Goal: Task Accomplishment & Management: Use online tool/utility

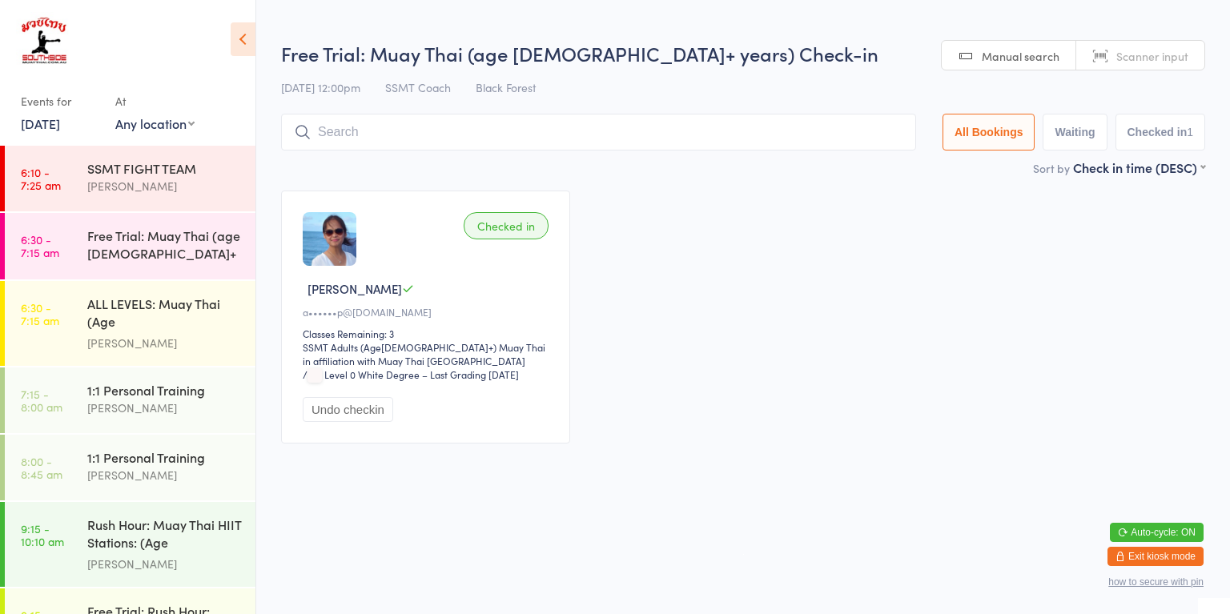
scroll to position [422, 0]
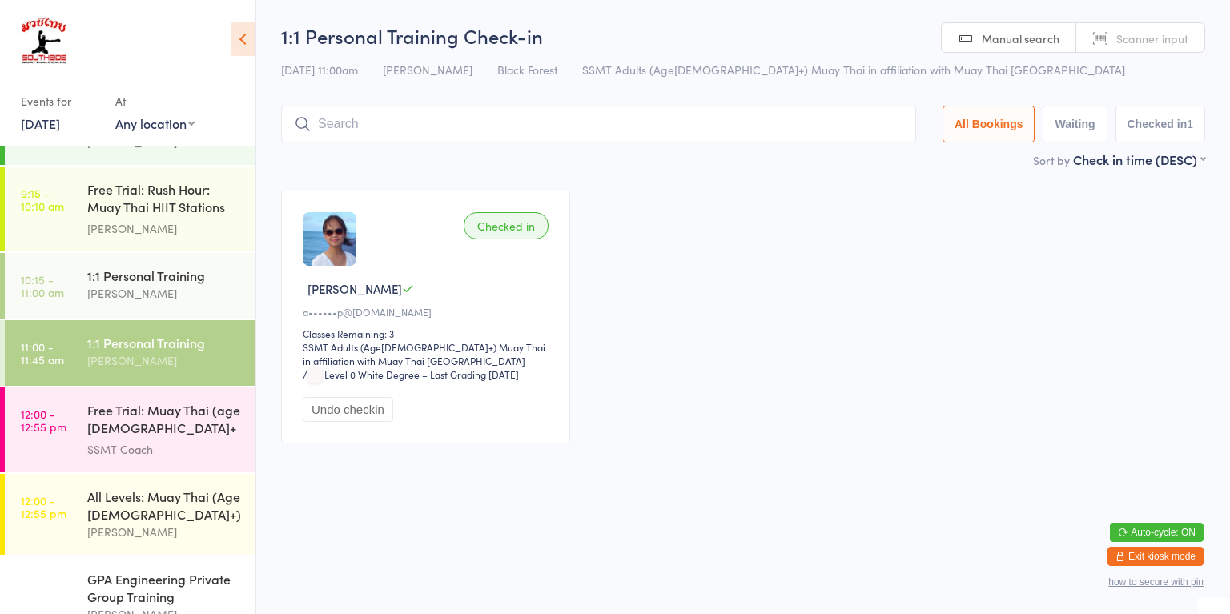
click at [78, 509] on link "12:00 - 12:55 pm All Levels: Muay Thai (Age [DEMOGRAPHIC_DATA]+) [PERSON_NAME]" at bounding box center [130, 514] width 251 height 81
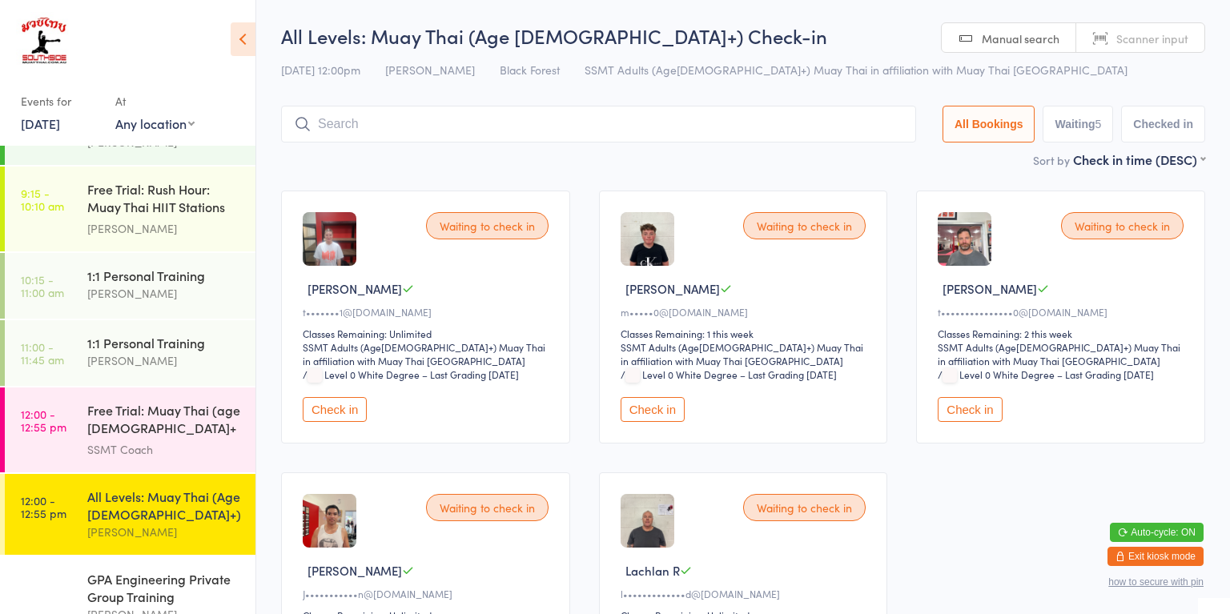
click at [666, 415] on button "Check in" at bounding box center [652, 409] width 64 height 25
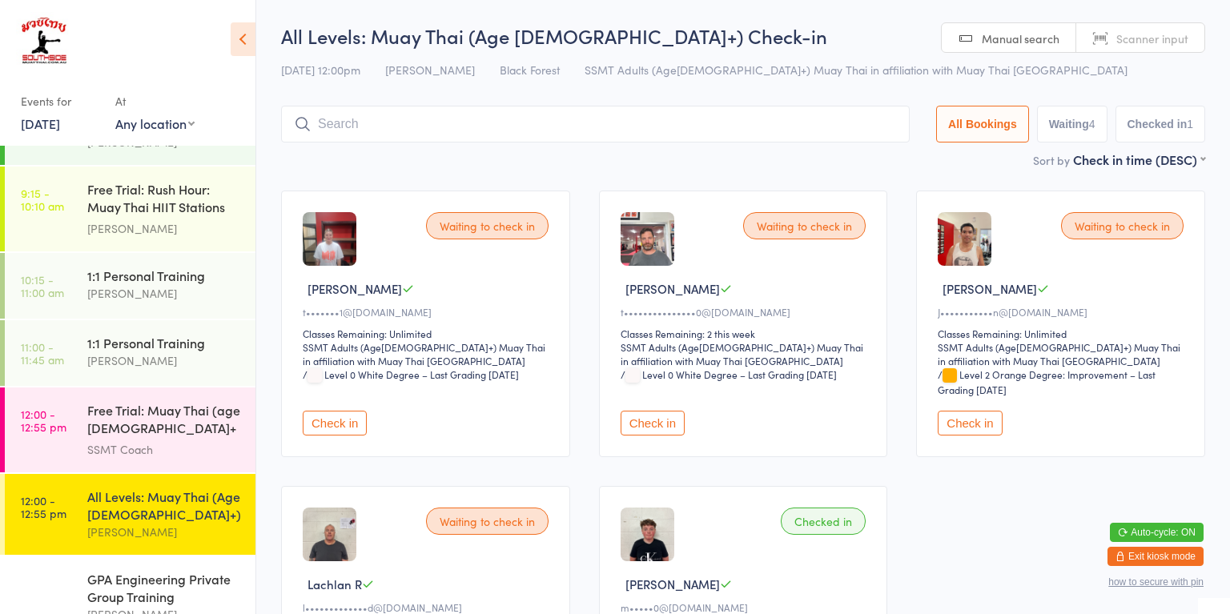
click at [142, 362] on div "1:1 Personal Training [PERSON_NAME]" at bounding box center [171, 351] width 168 height 63
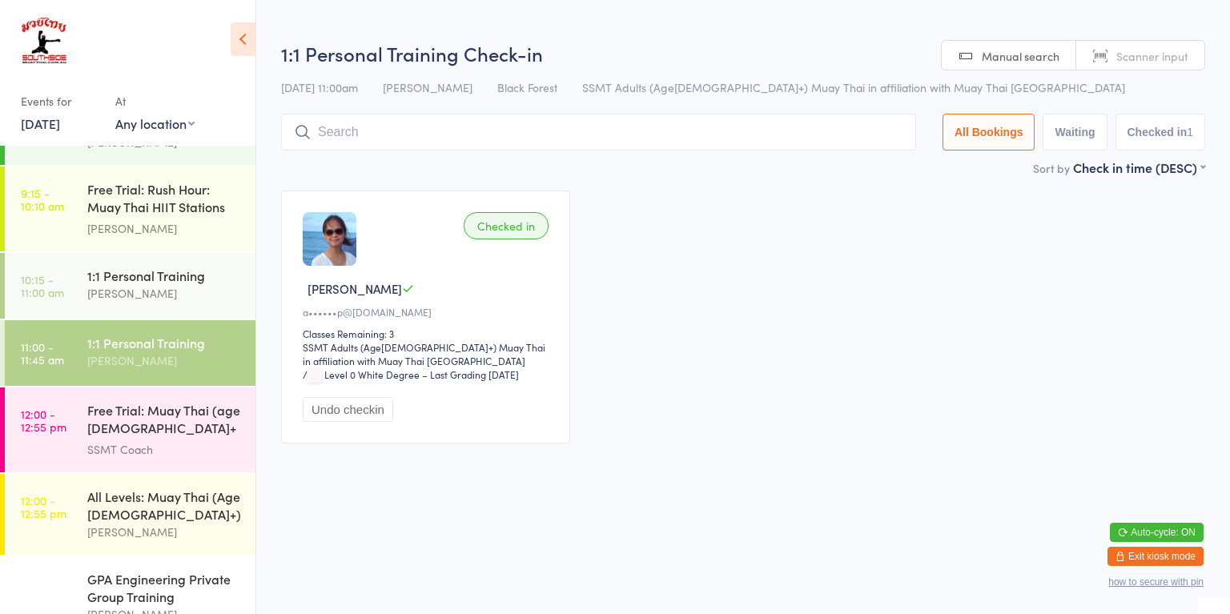
click at [114, 296] on div "1:1 Personal Training [PERSON_NAME]" at bounding box center [171, 284] width 168 height 63
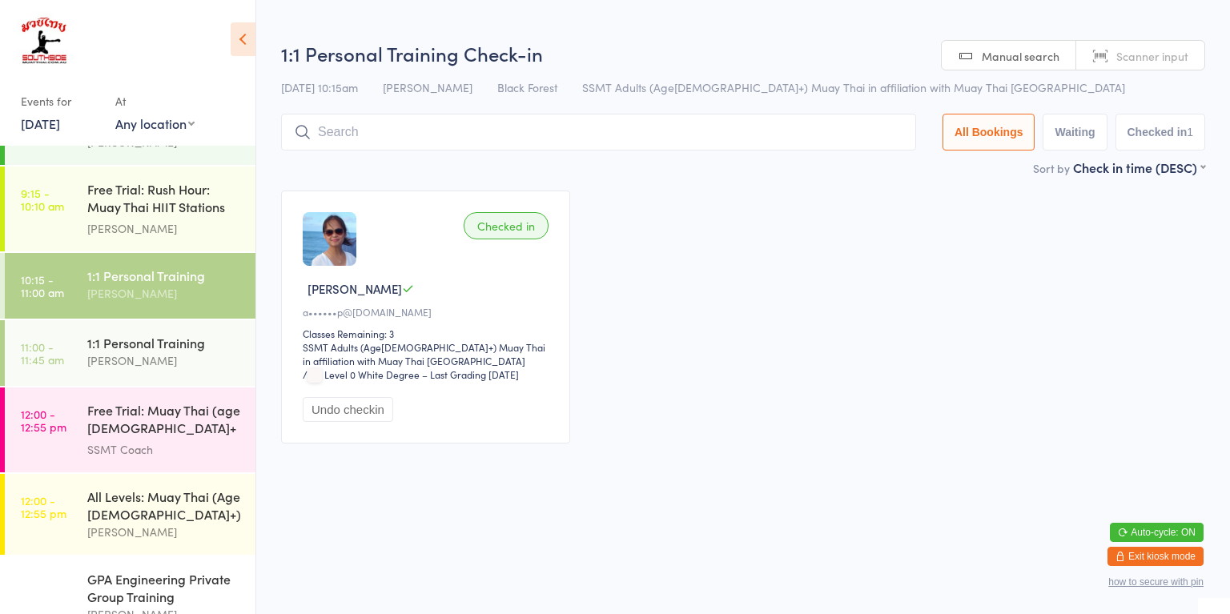
click at [111, 426] on div "Free Trial: Muay Thai (age [DEMOGRAPHIC_DATA]+ years)" at bounding box center [164, 420] width 154 height 39
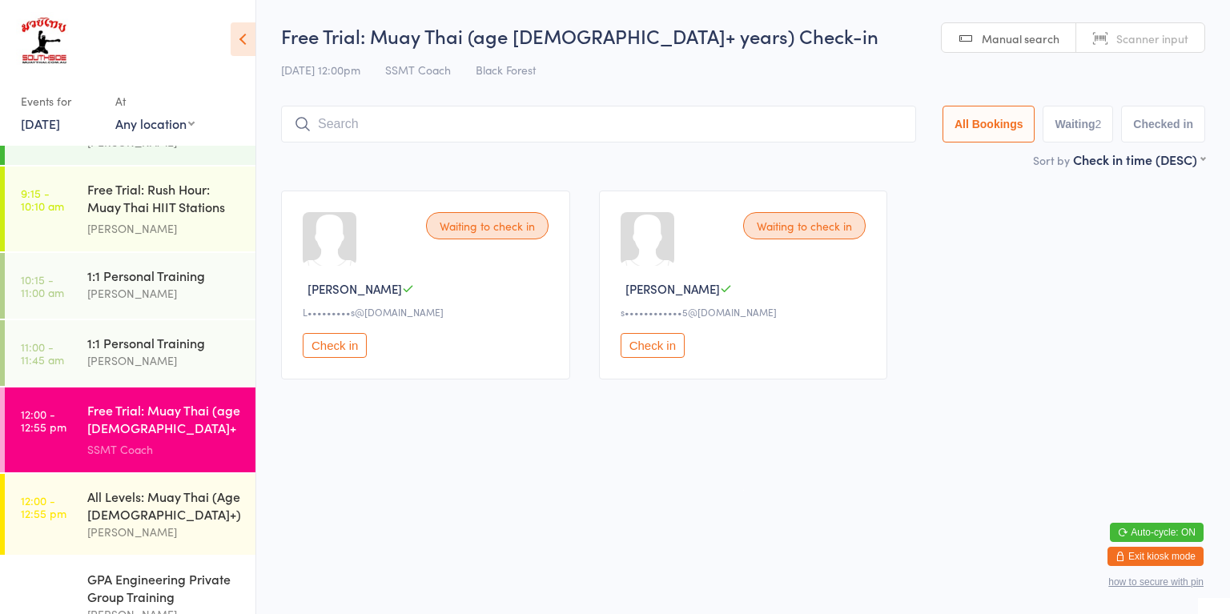
click at [173, 495] on div "All Levels: Muay Thai (Age [DEMOGRAPHIC_DATA]+)" at bounding box center [164, 505] width 154 height 35
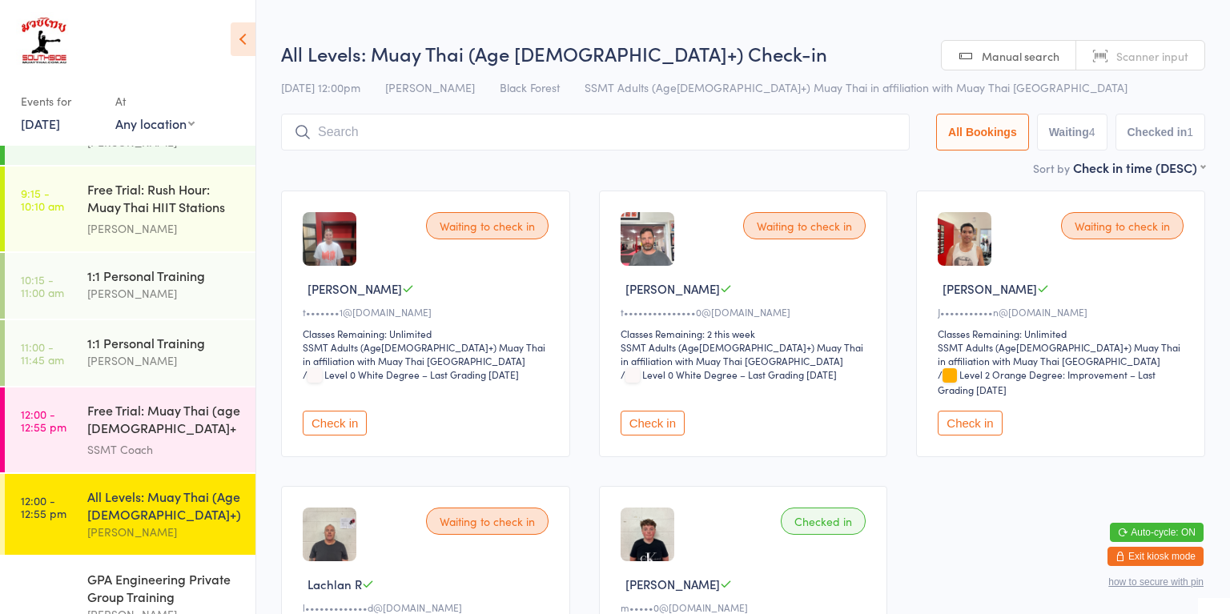
click at [659, 423] on button "Check in" at bounding box center [652, 423] width 64 height 25
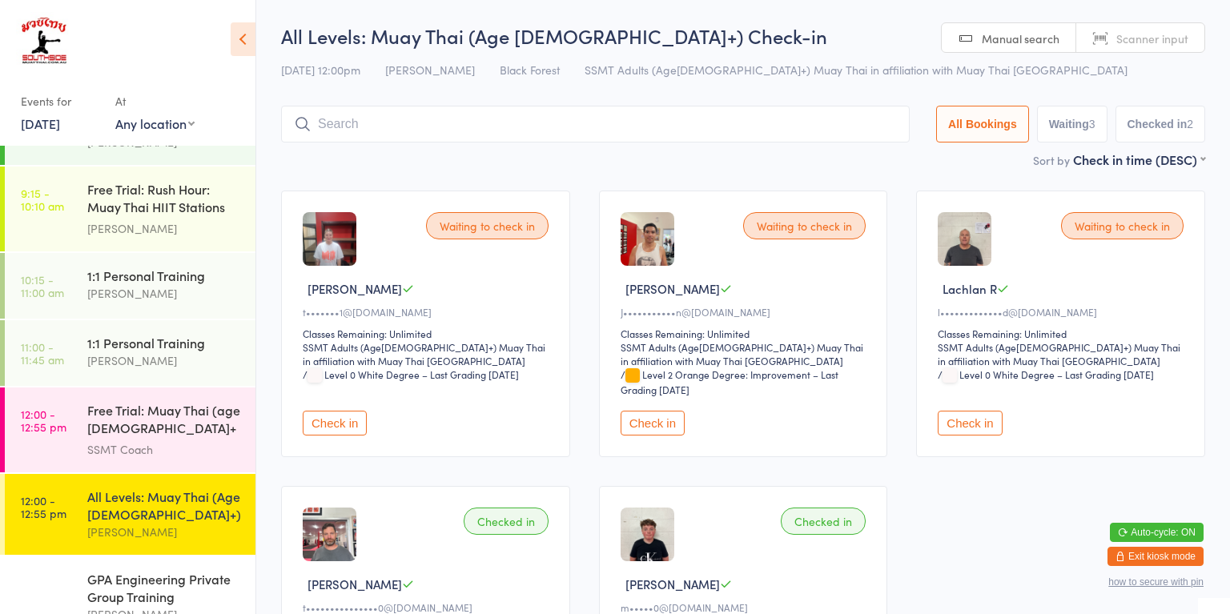
click at [87, 440] on div "SSMT Coach" at bounding box center [164, 449] width 154 height 18
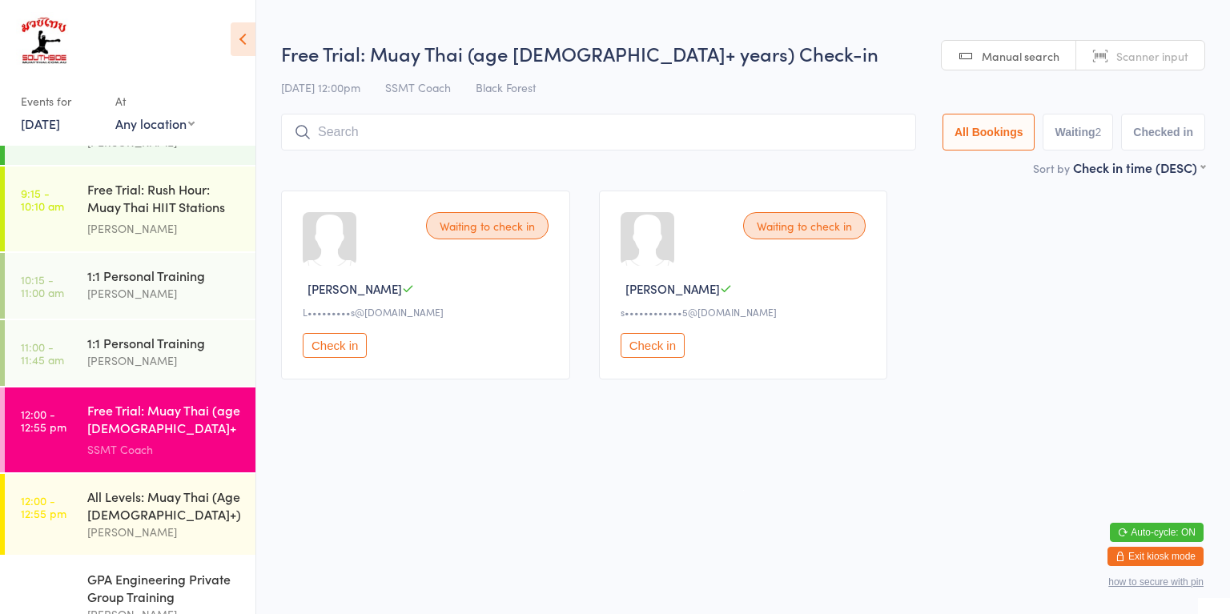
click at [323, 339] on button "Check in" at bounding box center [335, 345] width 64 height 25
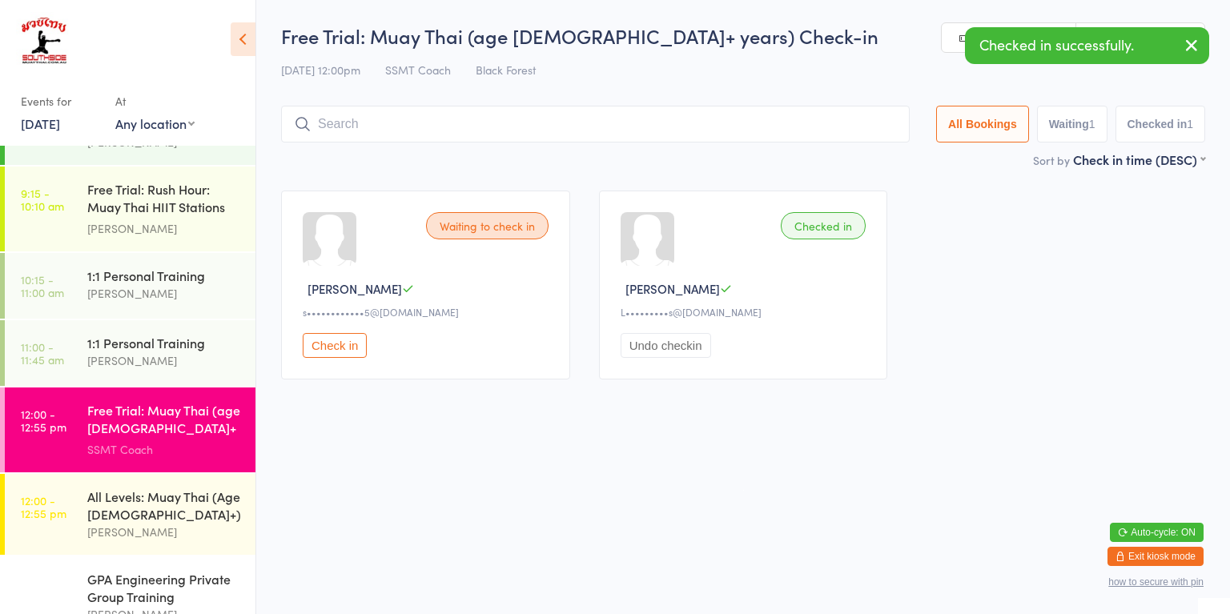
click at [335, 343] on button "Check in" at bounding box center [335, 345] width 64 height 25
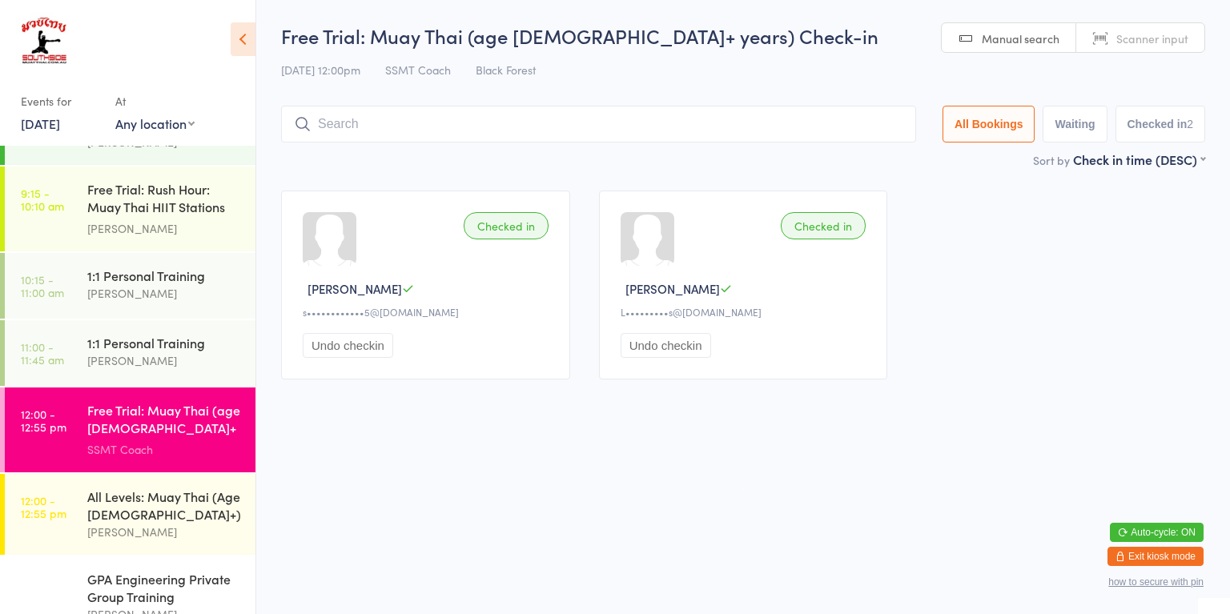
click at [151, 501] on div "All Levels: Muay Thai (Age [DEMOGRAPHIC_DATA]+)" at bounding box center [164, 505] width 154 height 35
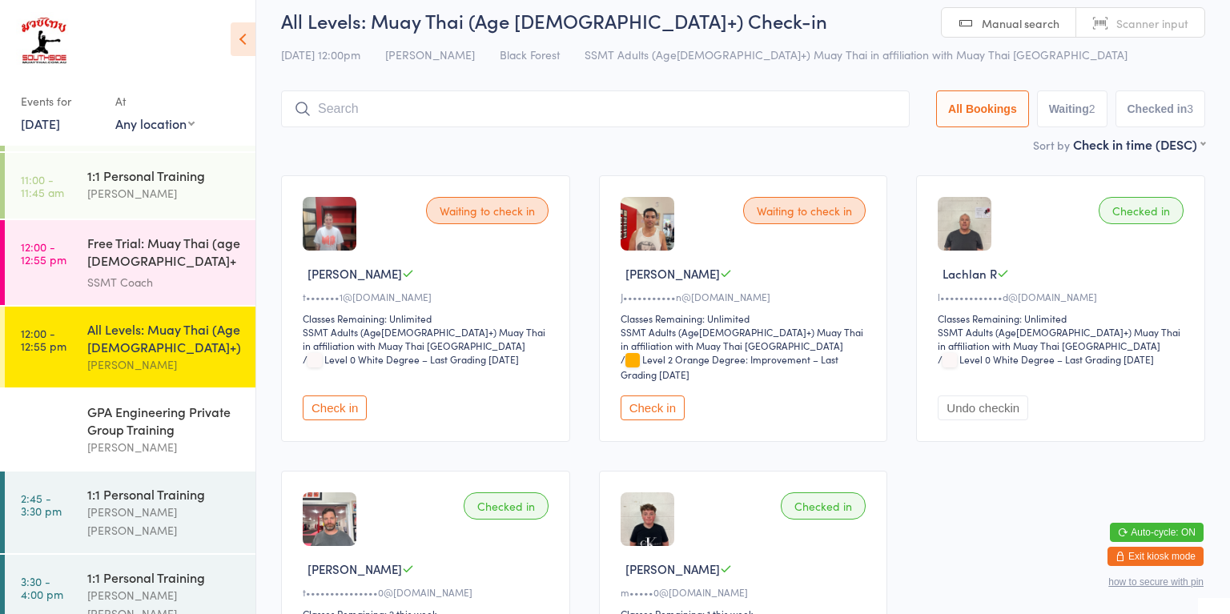
scroll to position [598, 0]
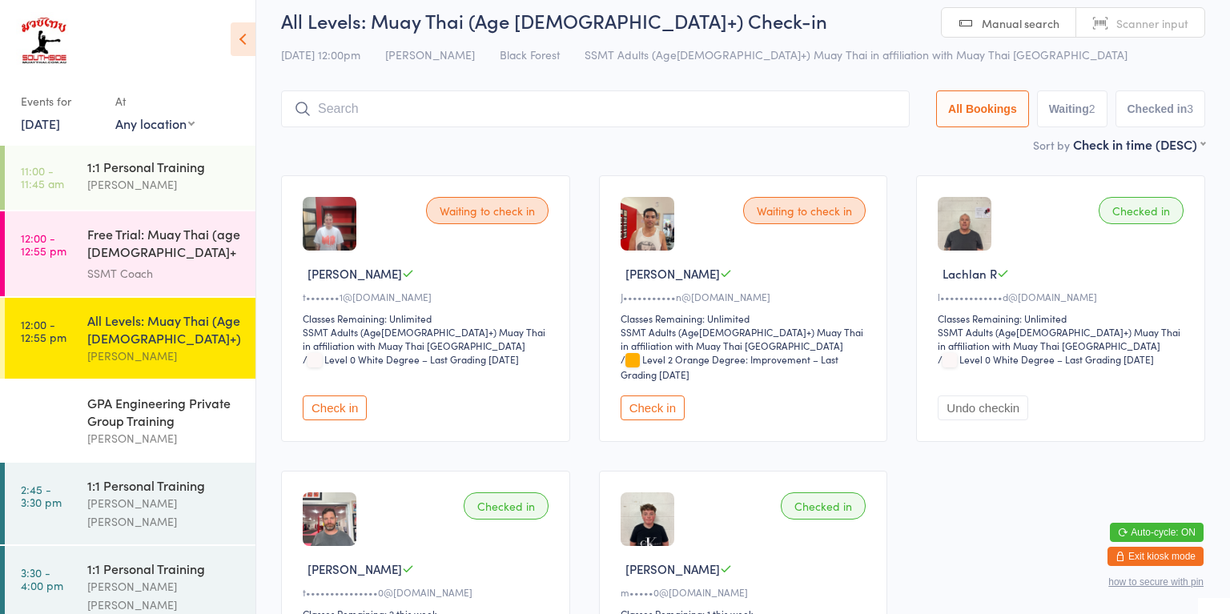
click at [121, 404] on div "GPA Engineering Private Group Training" at bounding box center [164, 411] width 154 height 35
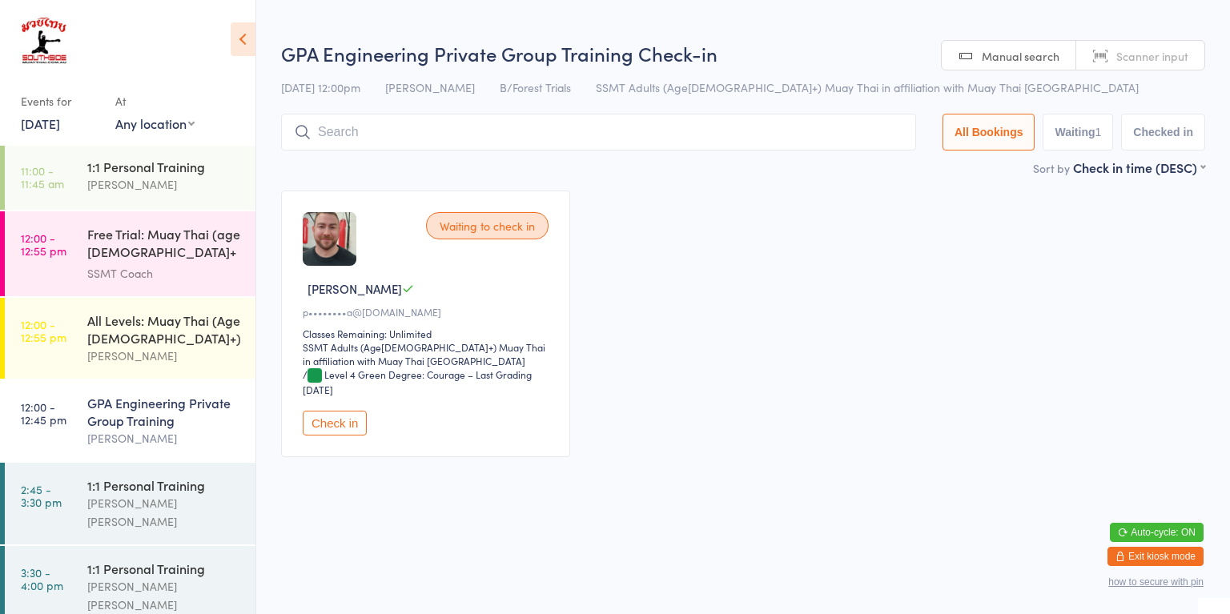
click at [330, 424] on button "Check in" at bounding box center [335, 423] width 64 height 25
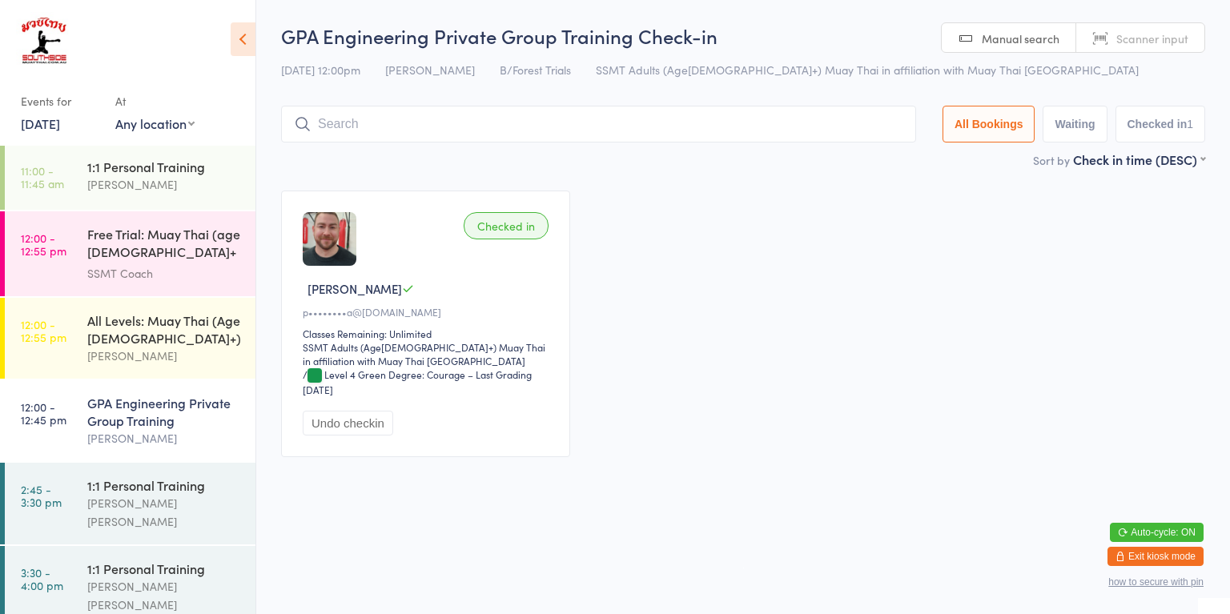
click at [163, 408] on div "GPA Engineering Private Group Training" at bounding box center [164, 411] width 154 height 35
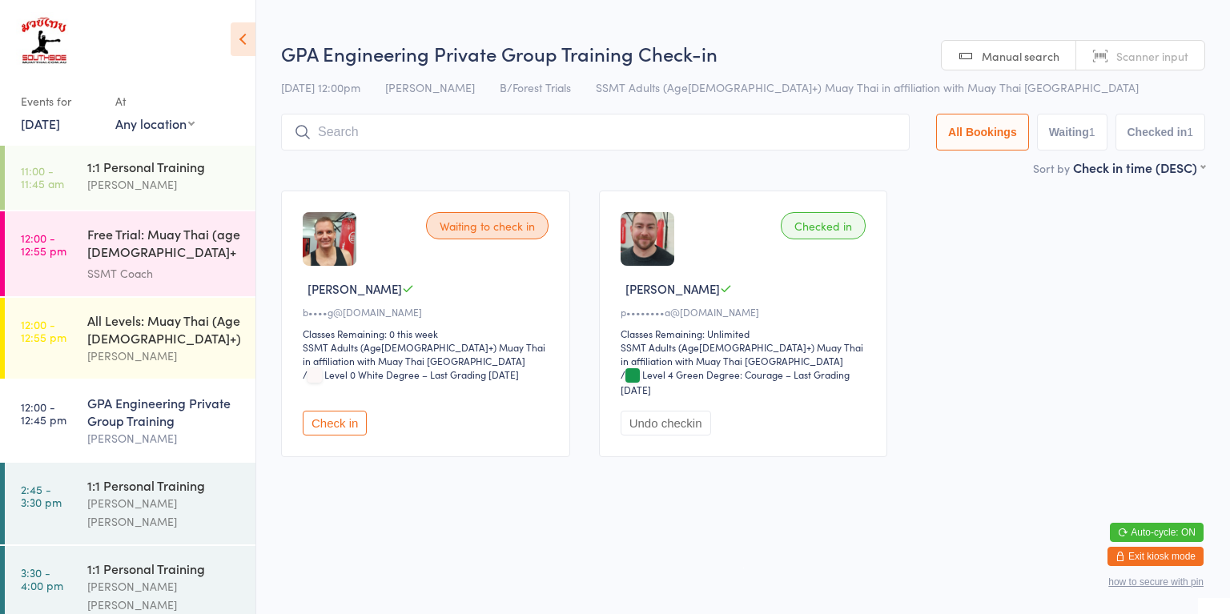
click at [336, 425] on button "Check in" at bounding box center [335, 423] width 64 height 25
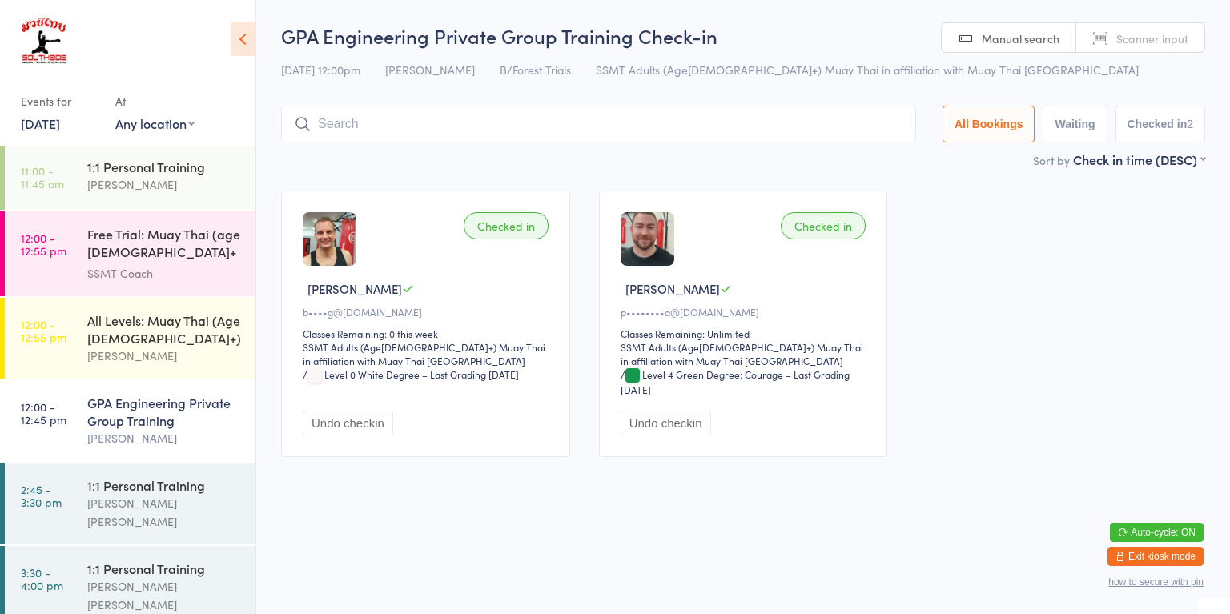
click at [664, 122] on input "search" at bounding box center [598, 124] width 635 height 37
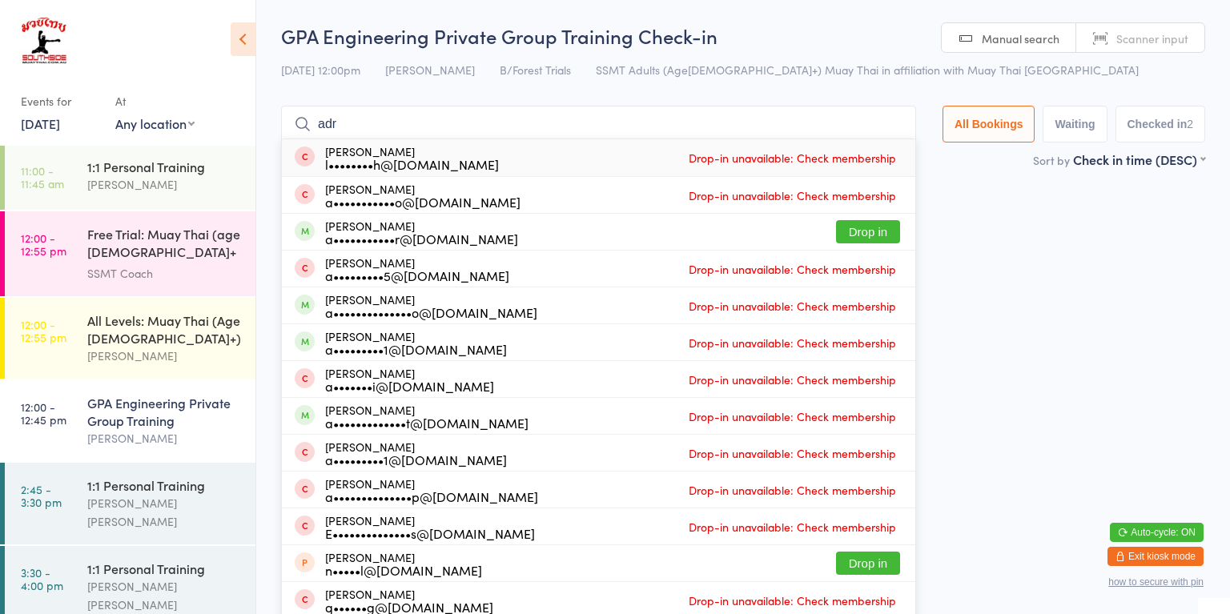
type input "adr"
click at [871, 238] on button "Drop in" at bounding box center [868, 231] width 64 height 23
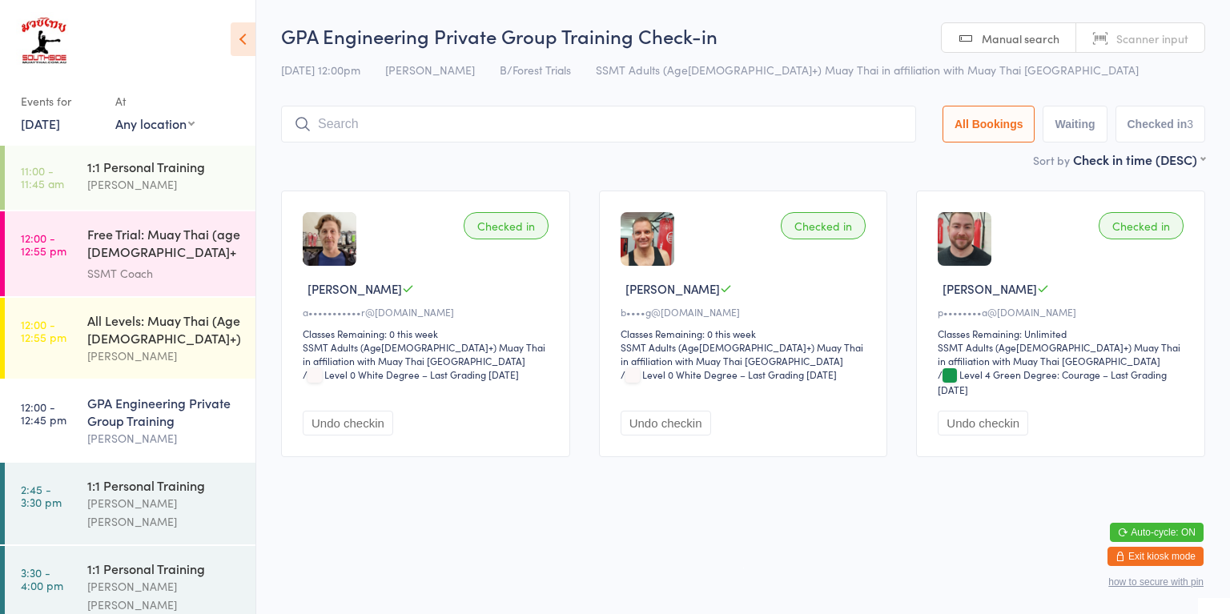
click at [738, 515] on html "You have now entered Kiosk Mode. Members will be able to check themselves in us…" at bounding box center [615, 307] width 1230 height 614
click at [196, 347] on div "[PERSON_NAME]" at bounding box center [164, 356] width 154 height 18
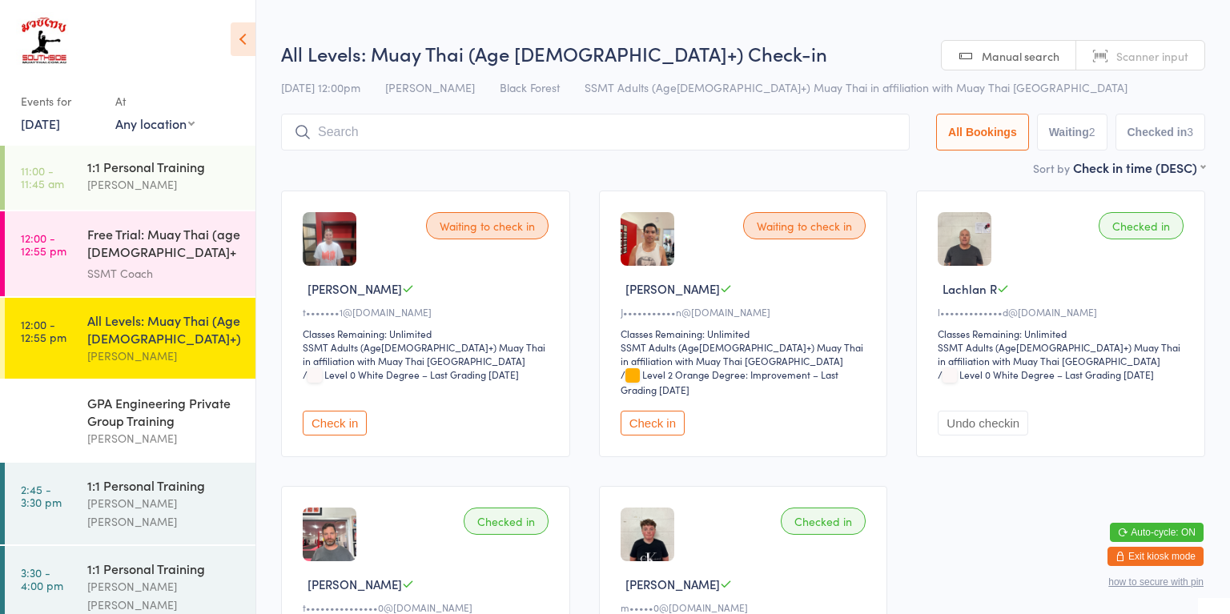
click at [343, 429] on button "Check in" at bounding box center [335, 423] width 64 height 25
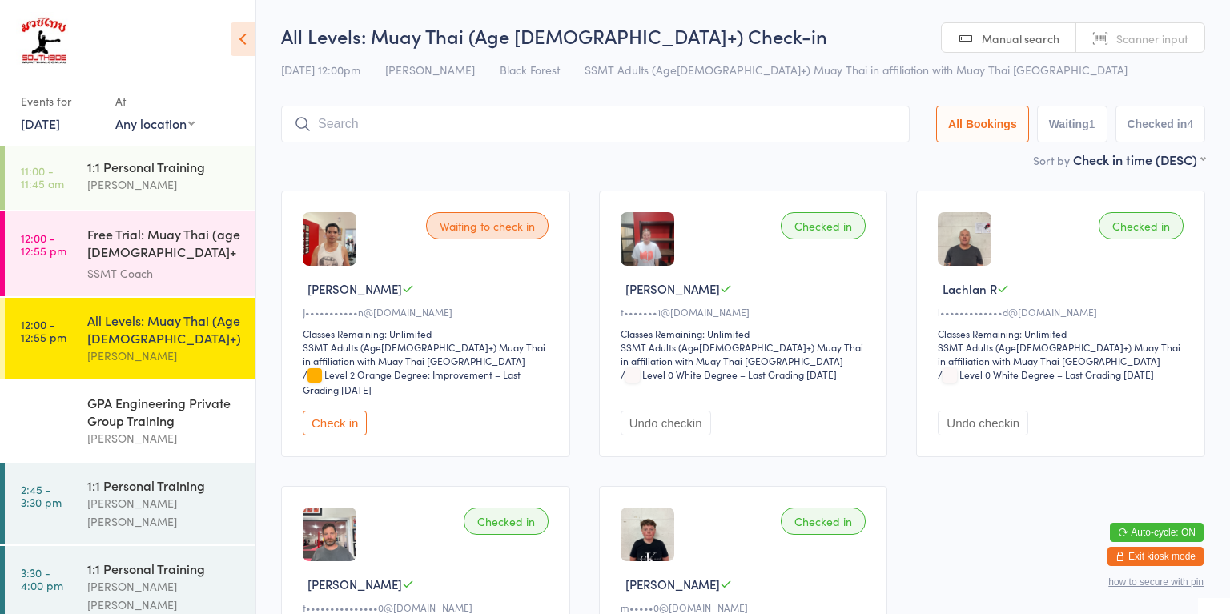
click at [62, 403] on time "12:00 - 12:45 pm" at bounding box center [44, 413] width 46 height 26
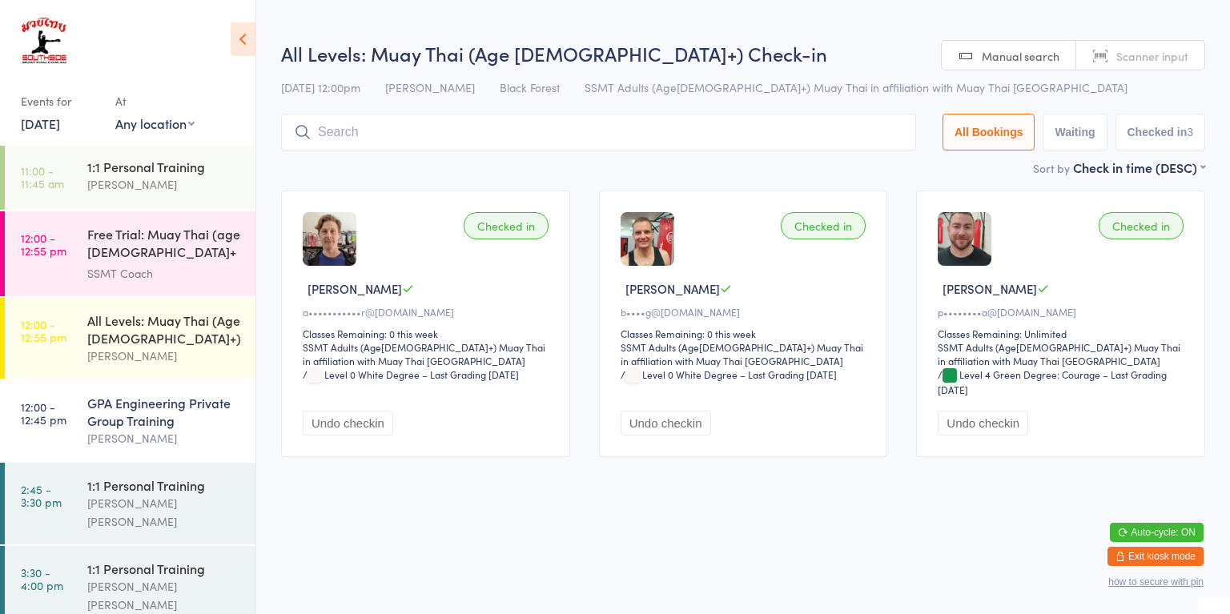
click at [62, 318] on time "12:00 - 12:55 pm" at bounding box center [44, 331] width 46 height 26
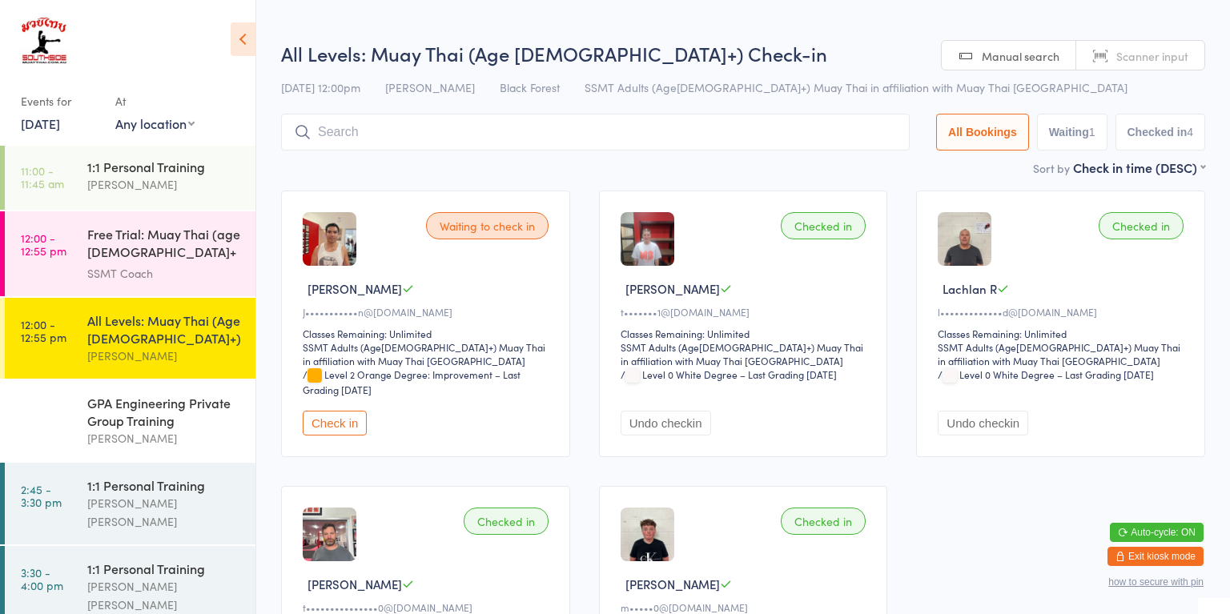
click at [90, 264] on div "SSMT Coach" at bounding box center [164, 273] width 154 height 18
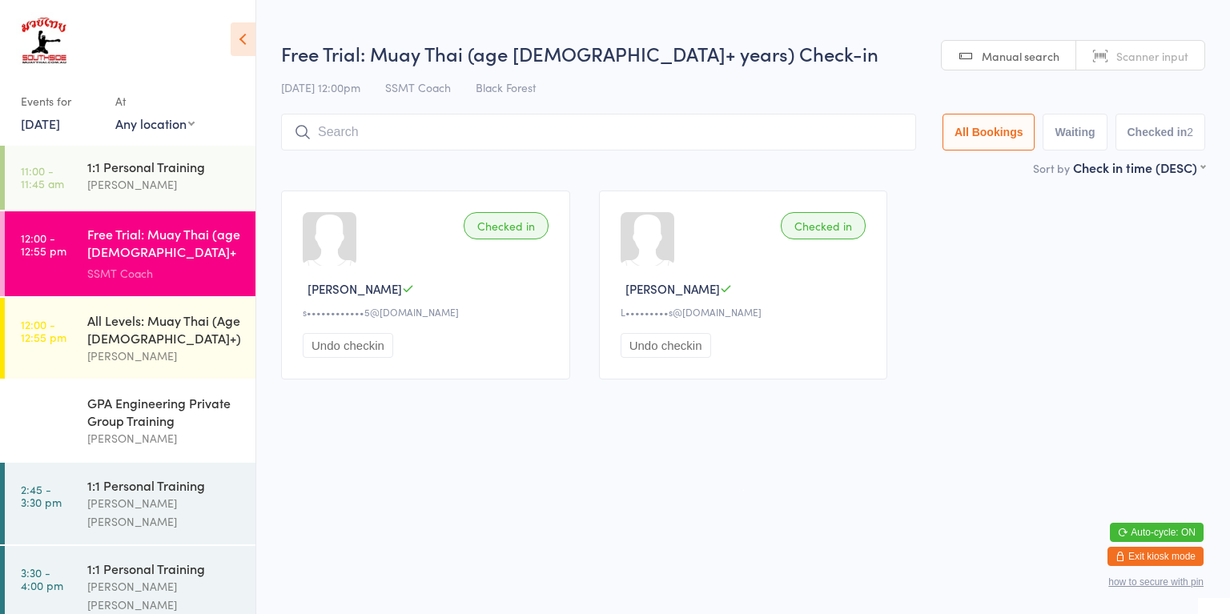
click at [170, 315] on div "All Levels: Muay Thai (Age [DEMOGRAPHIC_DATA]+)" at bounding box center [164, 328] width 154 height 35
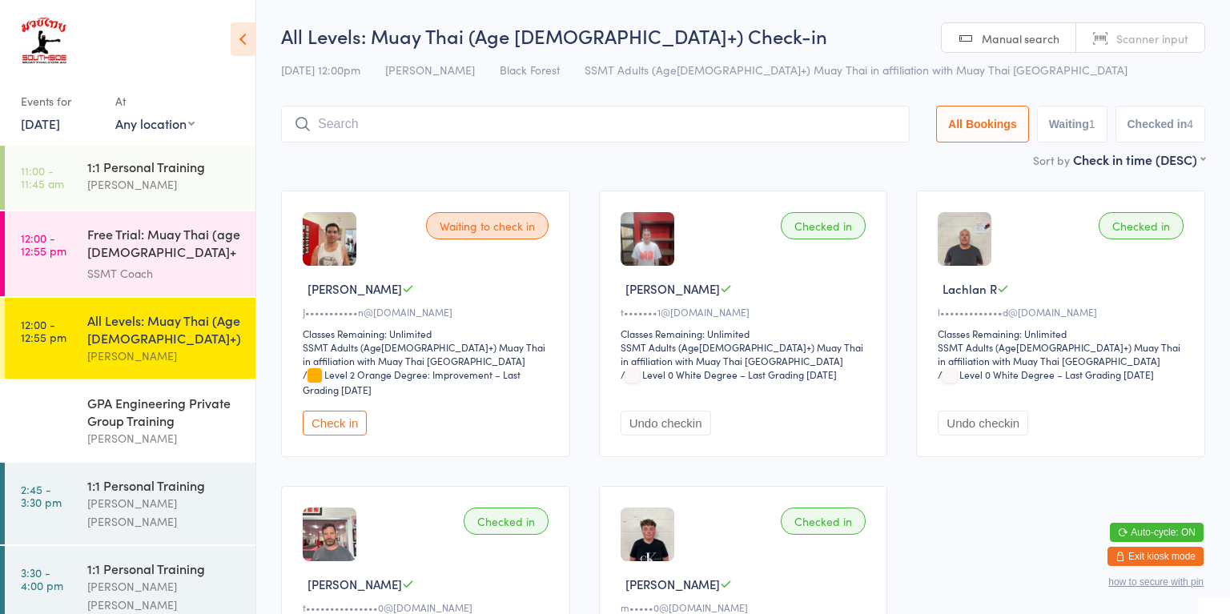
click at [177, 249] on div "Free Trial: Muay Thai (age [DEMOGRAPHIC_DATA]+ years)" at bounding box center [164, 244] width 154 height 39
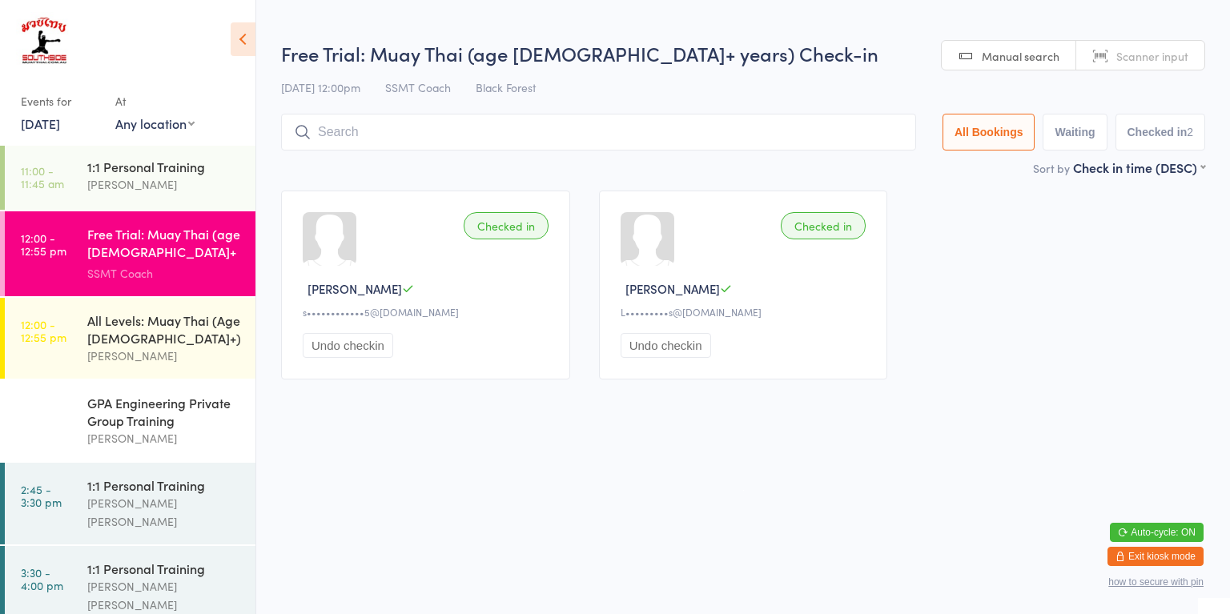
click at [179, 330] on div "All Levels: Muay Thai (Age [DEMOGRAPHIC_DATA]+)" at bounding box center [164, 328] width 154 height 35
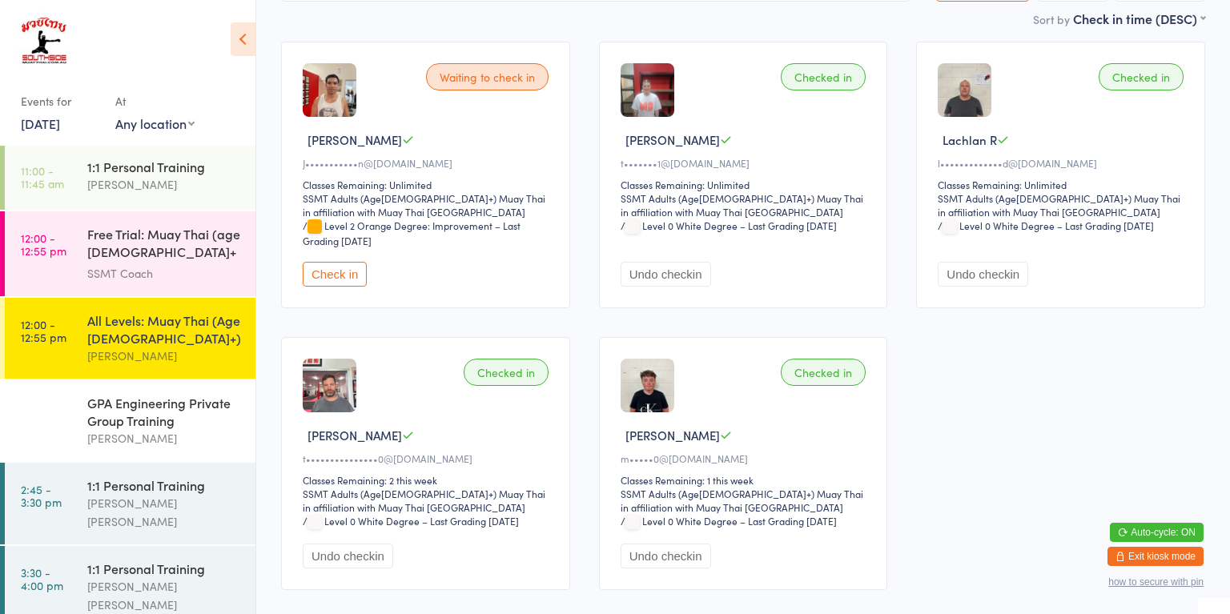
scroll to position [158, 0]
